Goal: Check status: Check status

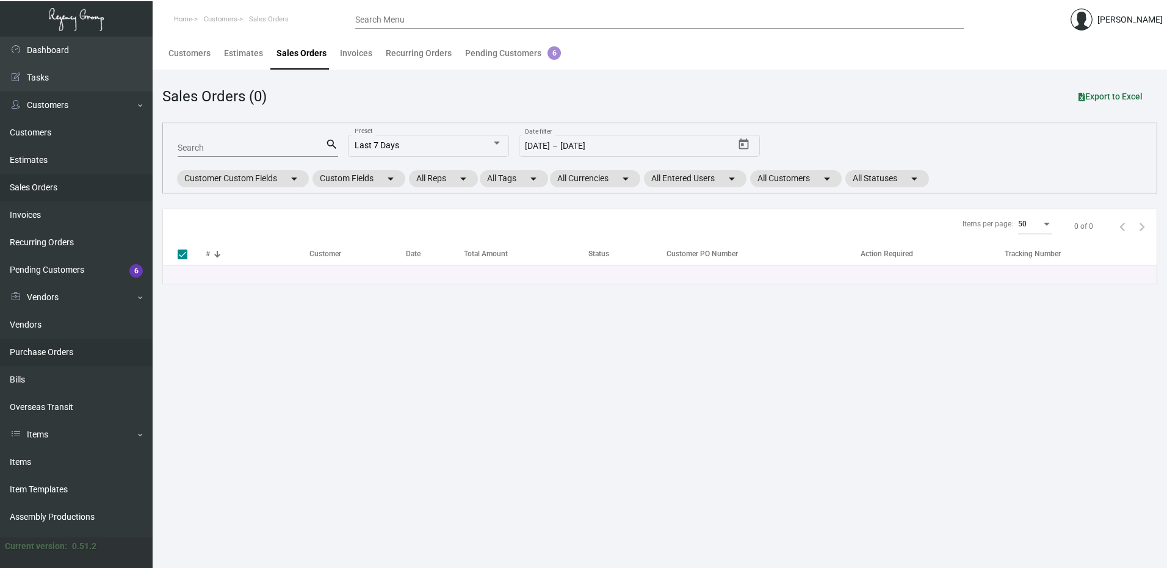
click at [45, 352] on link "Purchase Orders" at bounding box center [76, 352] width 153 height 27
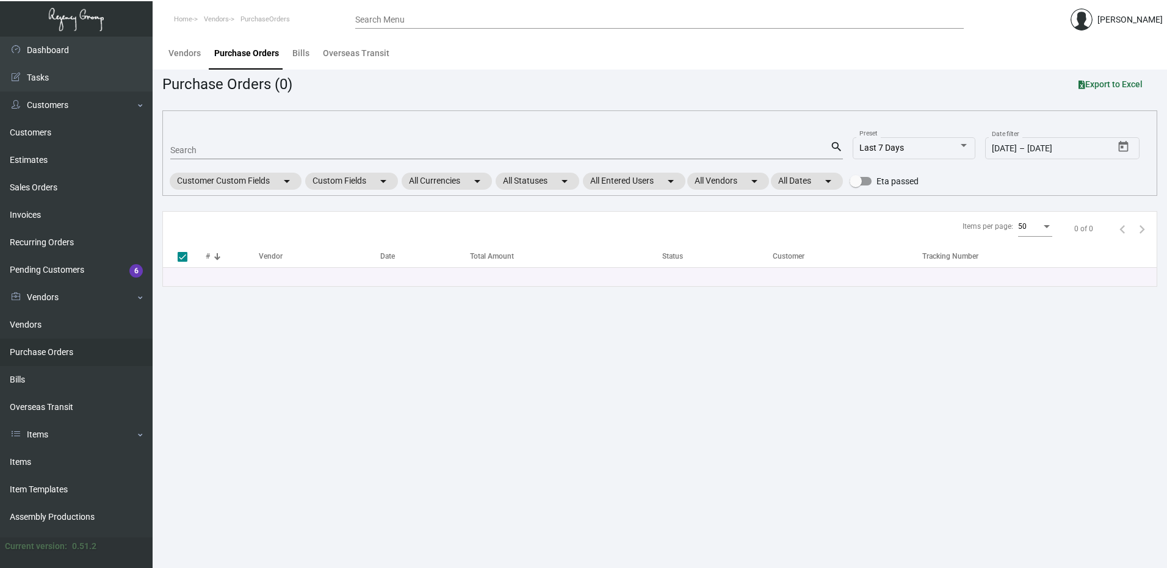
click at [217, 147] on input "Search" at bounding box center [500, 151] width 660 height 10
paste input "100638"
type input "100638"
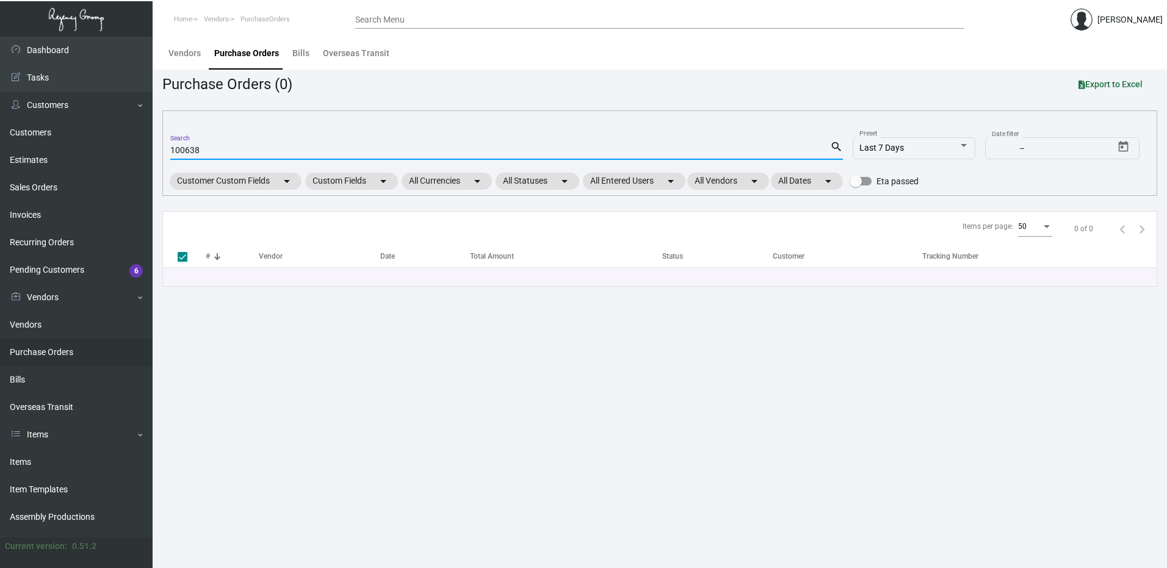
checkbox input "false"
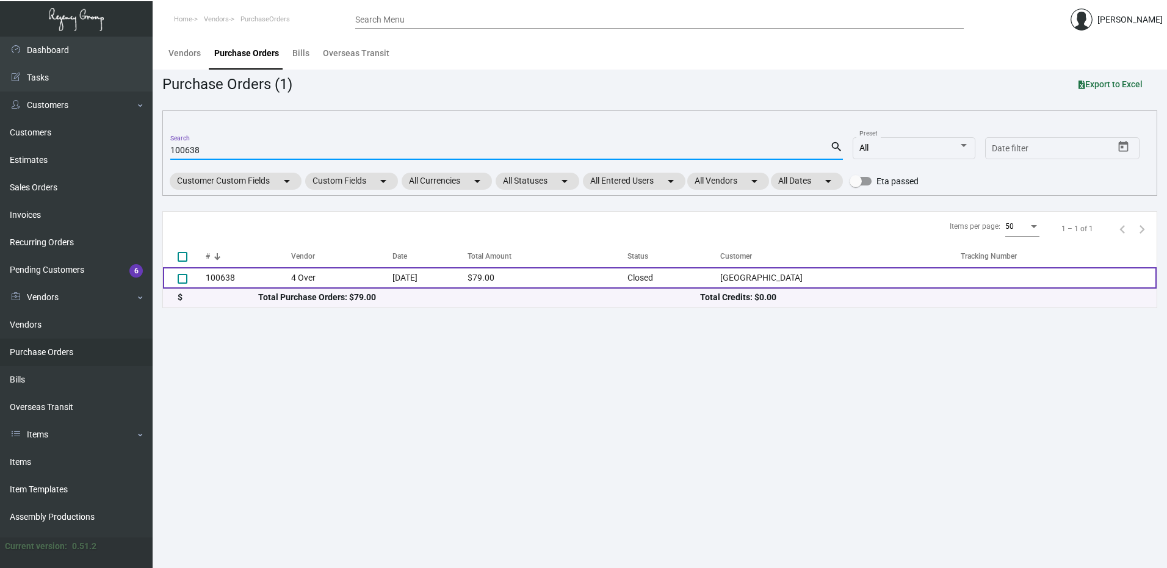
click at [227, 275] on td "100638" at bounding box center [248, 277] width 85 height 21
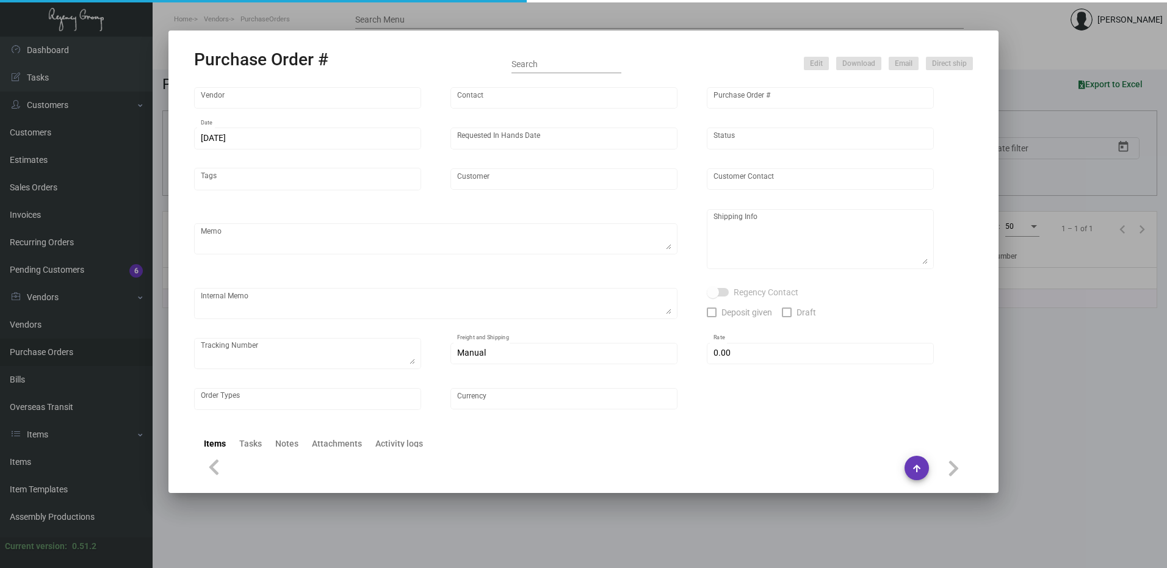
type input "4 Over"
type input "100638"
type input "8/28/2023"
type input "9/1/2023"
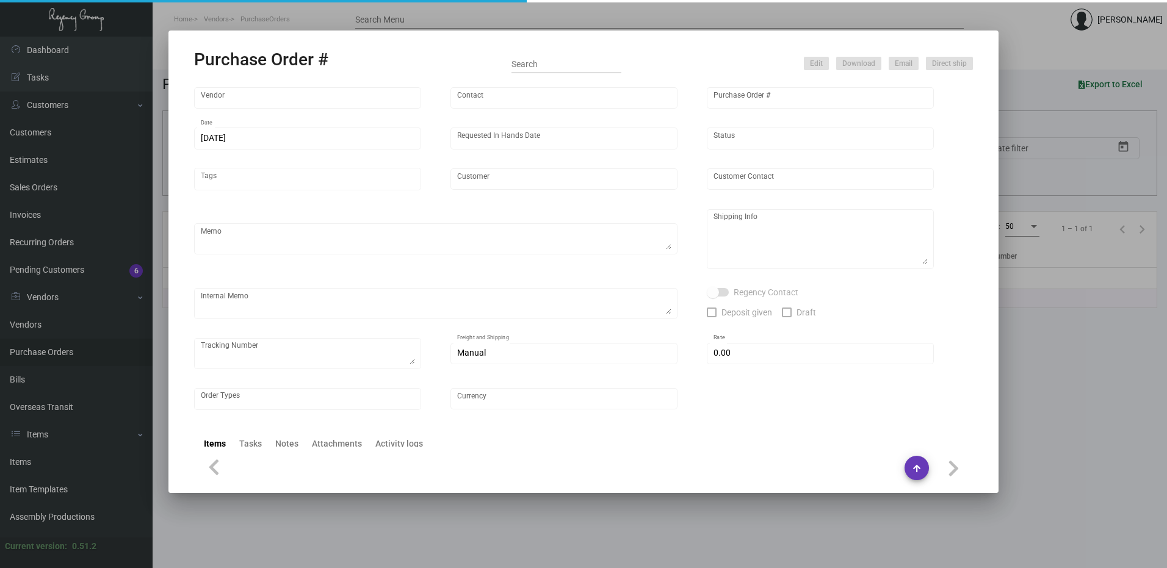
type input "Argonaut Hotel"
type textarea "Regency Group LA - Levi K. 10845 Vanowen Unit F North Hollywood Los Angeles, CA…"
type textarea "LA Warehouse. $9.95 J3639137535"
checkbox input "true"
type input "$ 0.00"
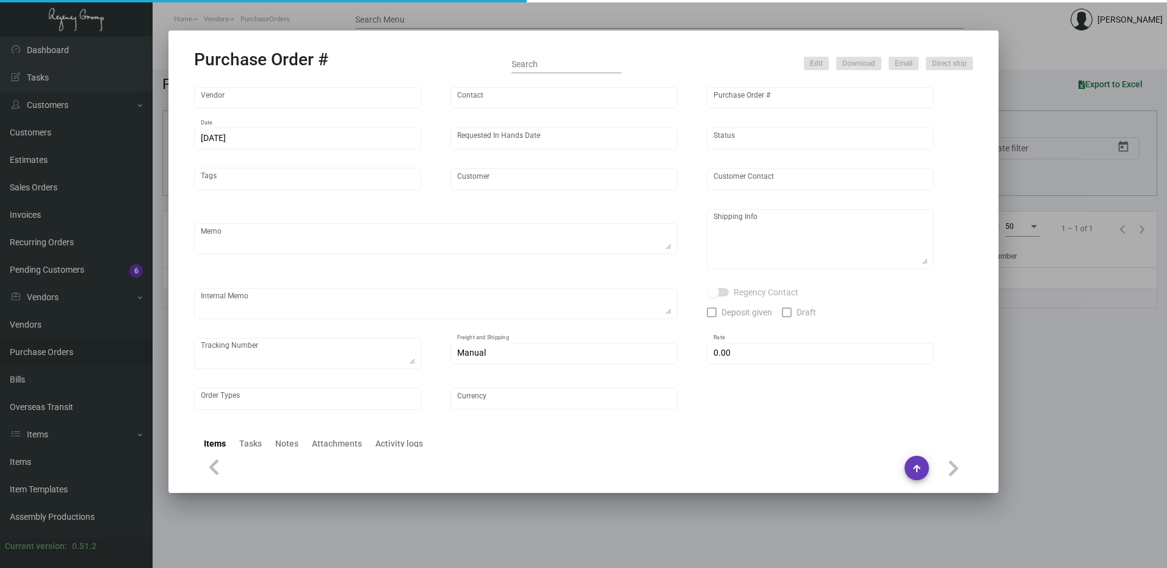
type input "United States Dollar $"
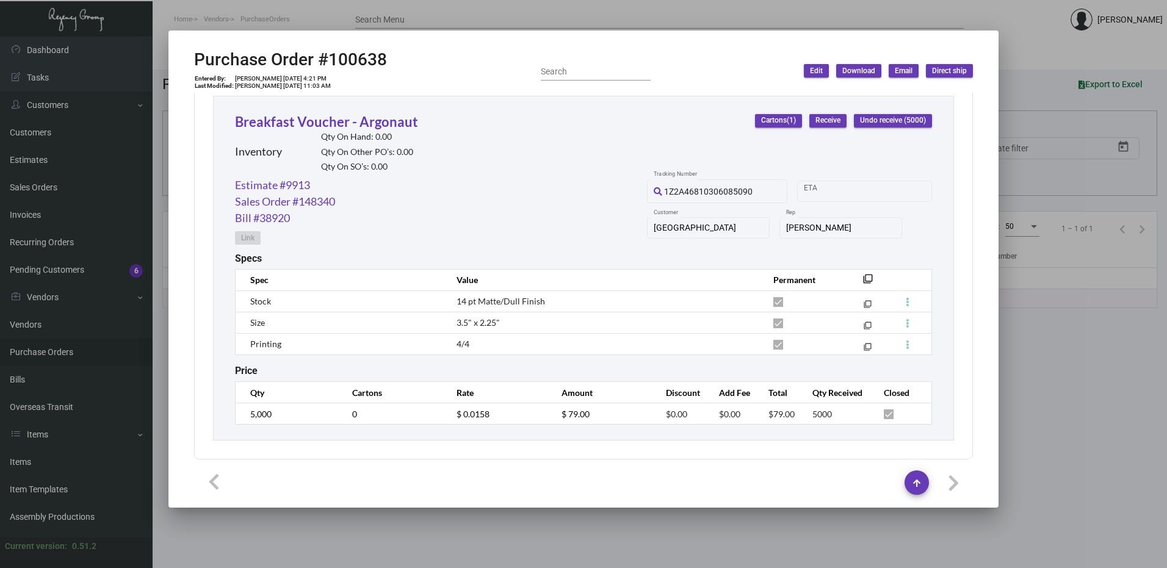
scroll to position [572, 0]
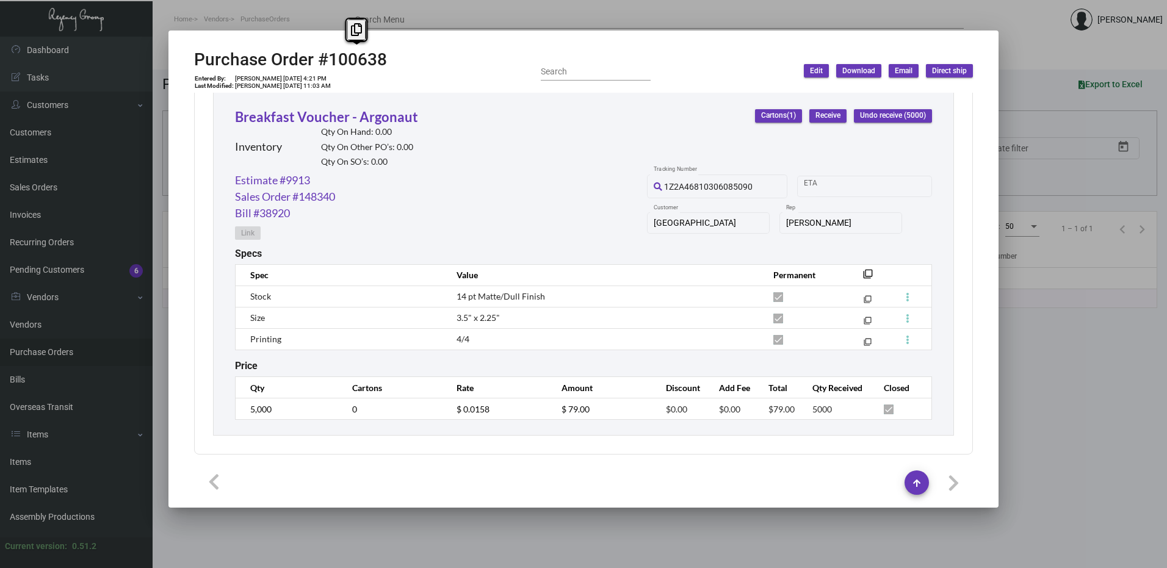
drag, startPoint x: 387, startPoint y: 55, endPoint x: 329, endPoint y: 59, distance: 58.1
click at [329, 59] on div "Purchase Order #100638 Entered By: Cassandra Williams 8/28/23, 4:21 PM Last Mod…" at bounding box center [583, 70] width 779 height 43
copy h2 "100638"
click at [1026, 399] on div at bounding box center [583, 284] width 1167 height 568
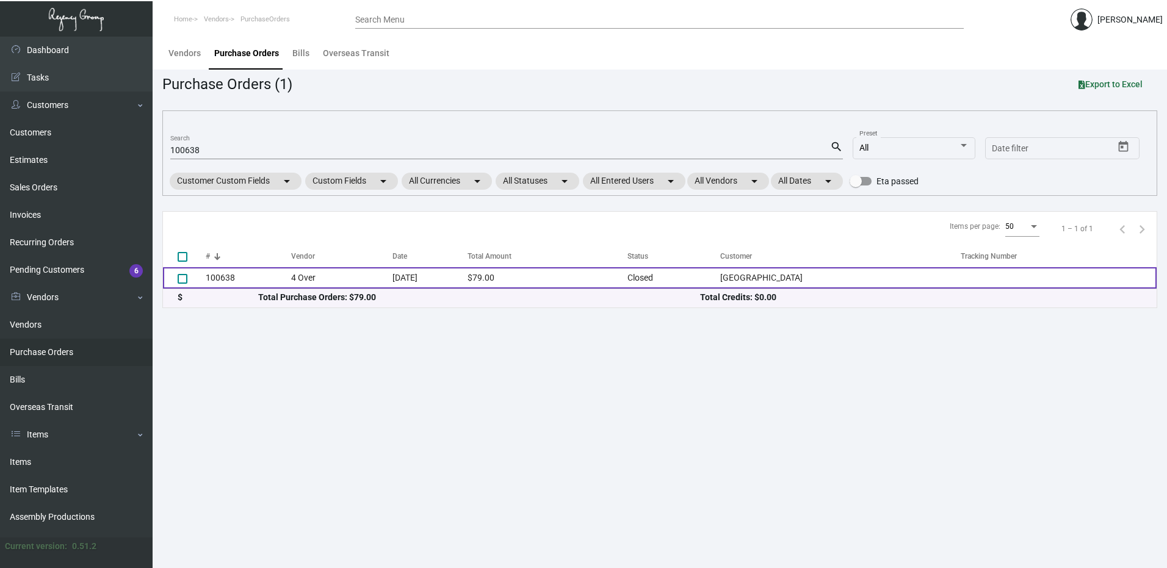
click at [230, 280] on td "100638" at bounding box center [248, 277] width 85 height 21
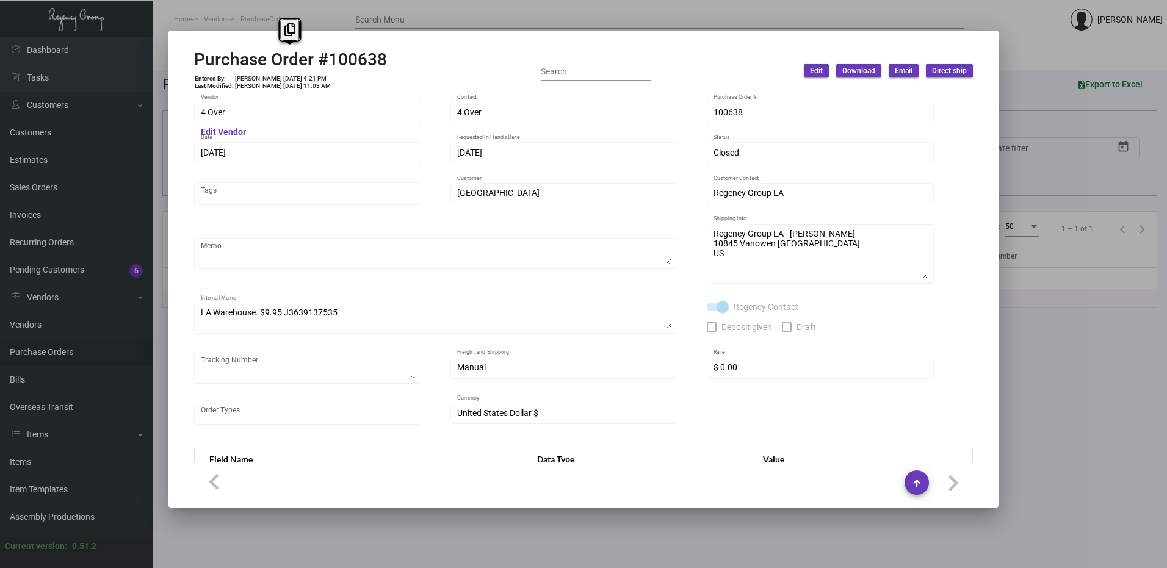
drag, startPoint x: 391, startPoint y: 58, endPoint x: 198, endPoint y: 62, distance: 193.6
click at [198, 62] on div "Purchase Order #100638 Entered By: Cassandra Williams 8/28/23, 4:21 PM Last Mod…" at bounding box center [583, 70] width 779 height 43
copy h2 "Purchase Order #100638"
click at [467, 7] on div at bounding box center [583, 284] width 1167 height 568
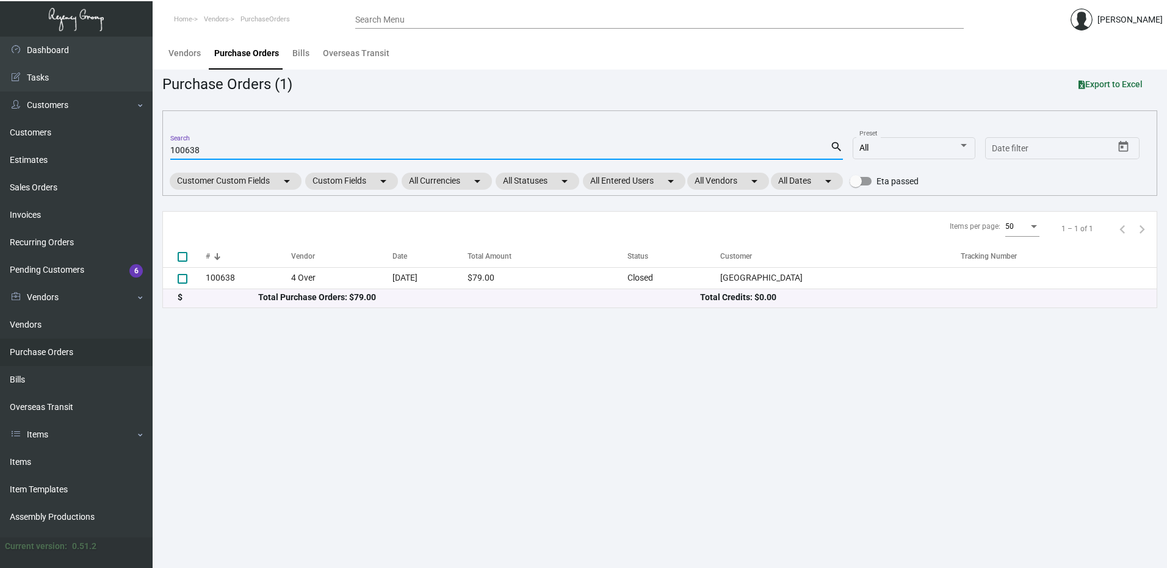
click at [211, 147] on input "100638" at bounding box center [500, 151] width 660 height 10
paste input "95000"
type input "95000"
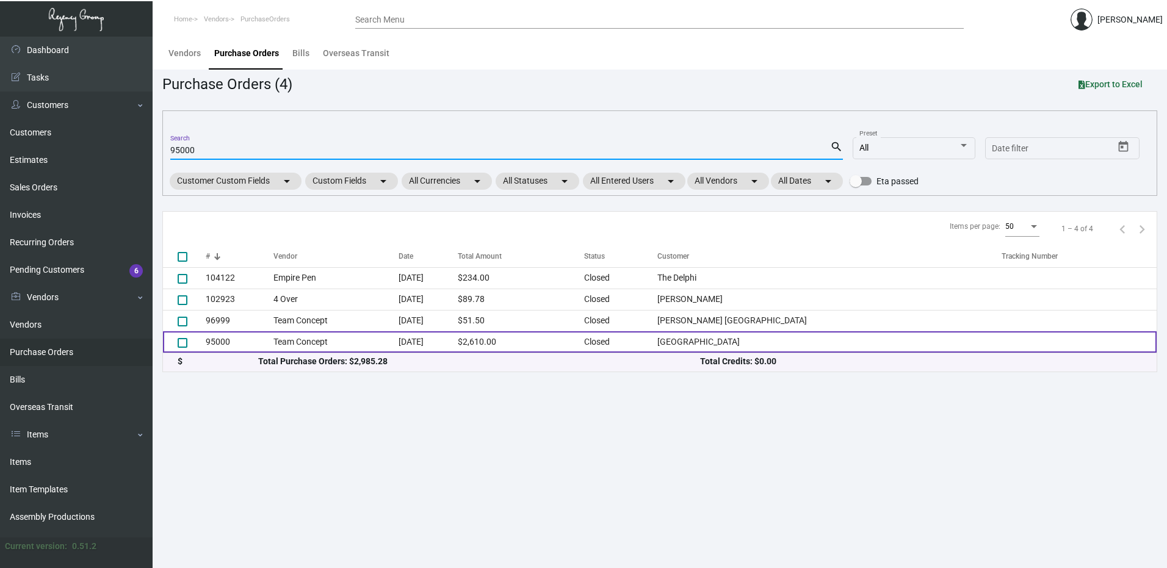
click at [220, 341] on td "95000" at bounding box center [240, 342] width 68 height 21
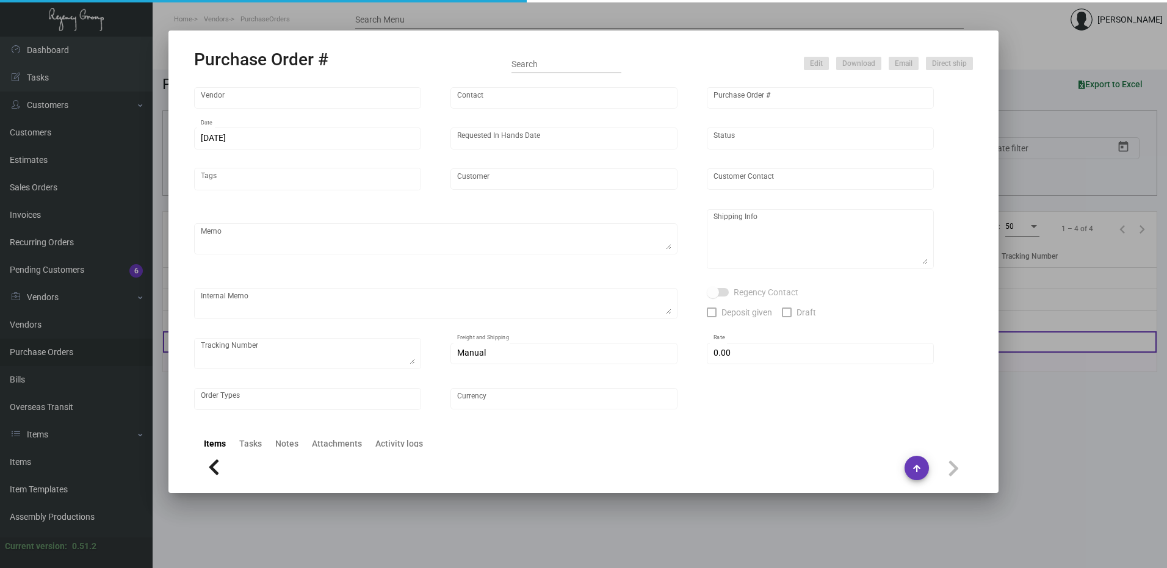
type input "Team Concept"
type input "Tammy Jensen"
type input "95000"
type input "11/29/2022"
type input "12/9/2022"
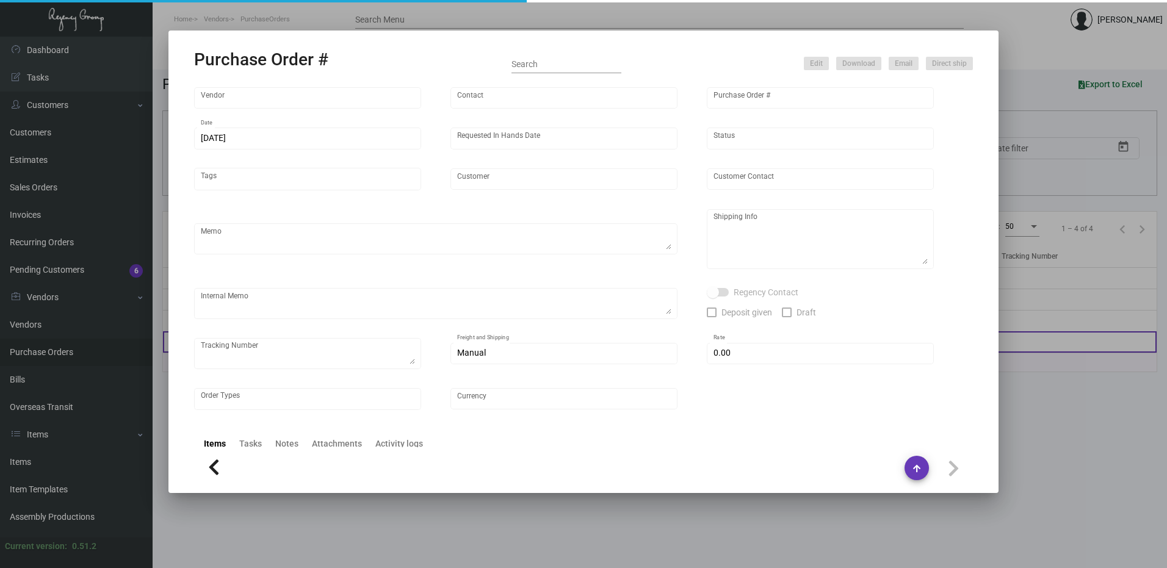
type input "Sanctuary Beach Resort"
type textarea ""NJ Warehouse The Regency Group – NJ Warehouse Attn: Receiving Department 22 Be…"
type input "$ 0.00"
type input "United States Dollar $"
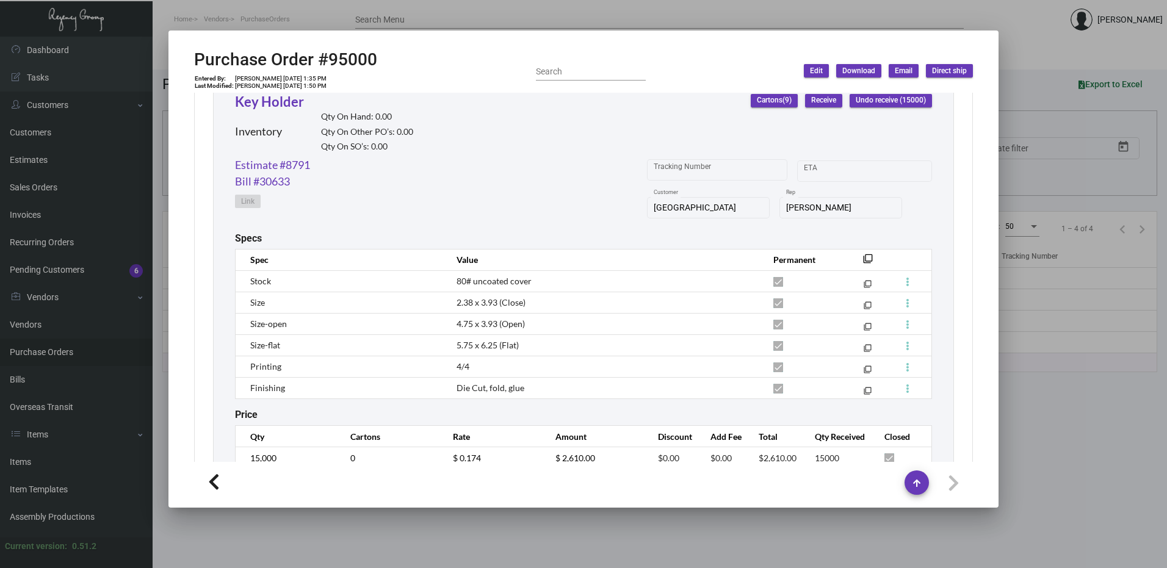
scroll to position [636, 0]
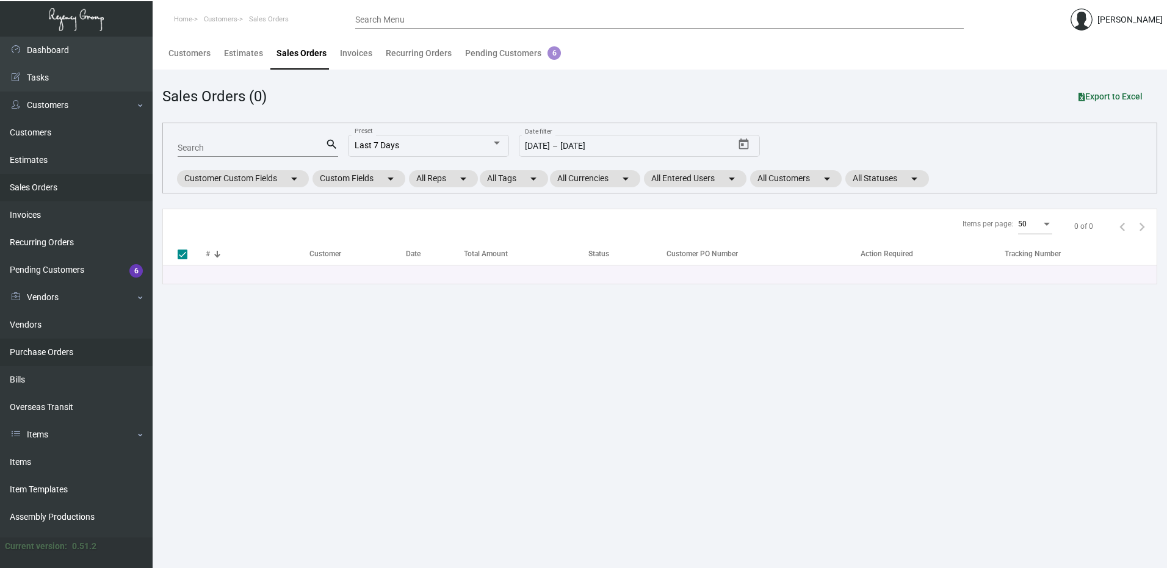
click at [41, 353] on link "Purchase Orders" at bounding box center [76, 352] width 153 height 27
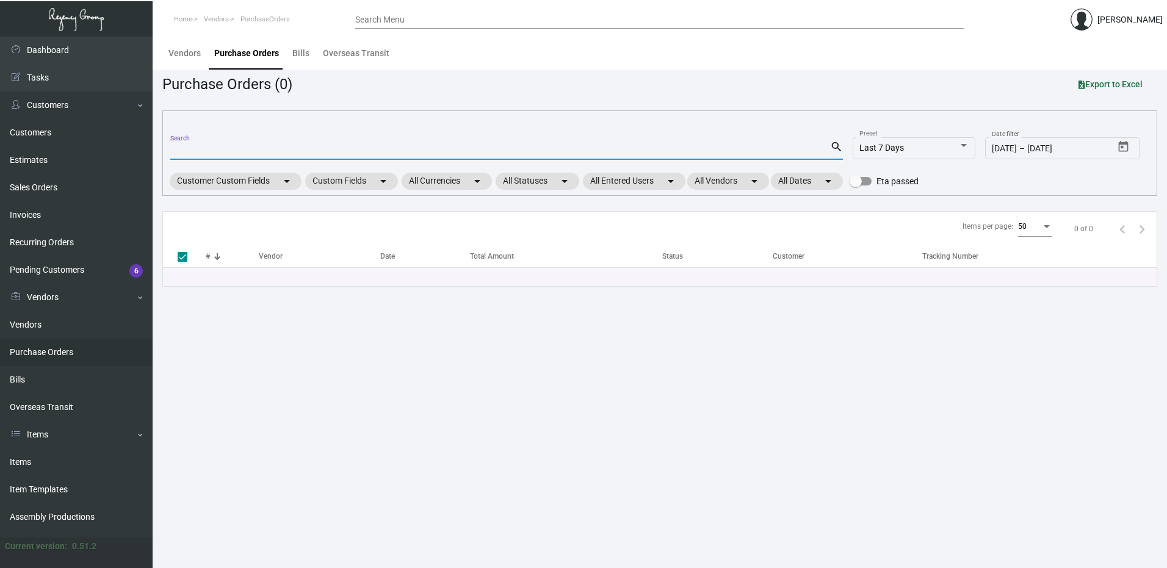
click at [214, 150] on input "Search" at bounding box center [500, 151] width 660 height 10
paste input "103777"
type input "103777"
checkbox input "false"
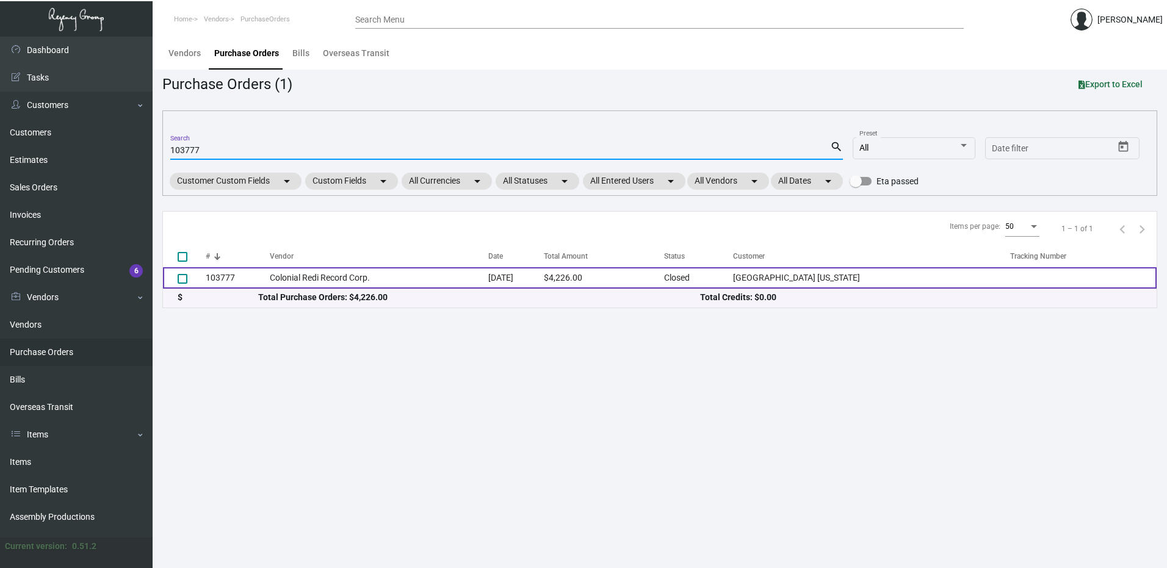
type input "103777"
click at [219, 277] on td "103777" at bounding box center [238, 277] width 64 height 21
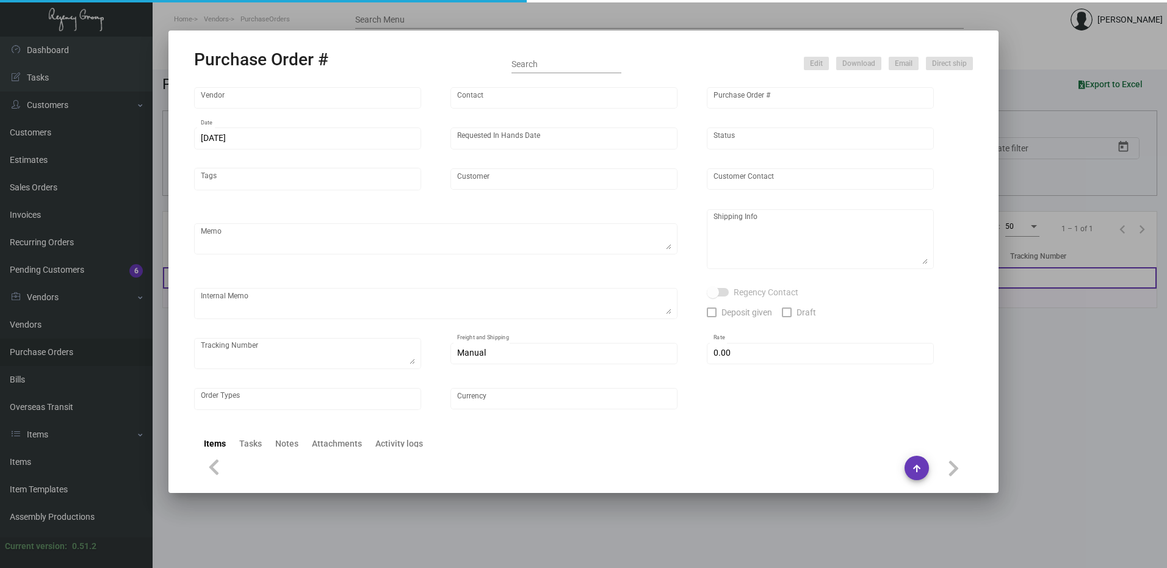
type input "Colonial Redi Record Corp."
type input "[PERSON_NAME]"
type input "103777"
type input "[DATE]"
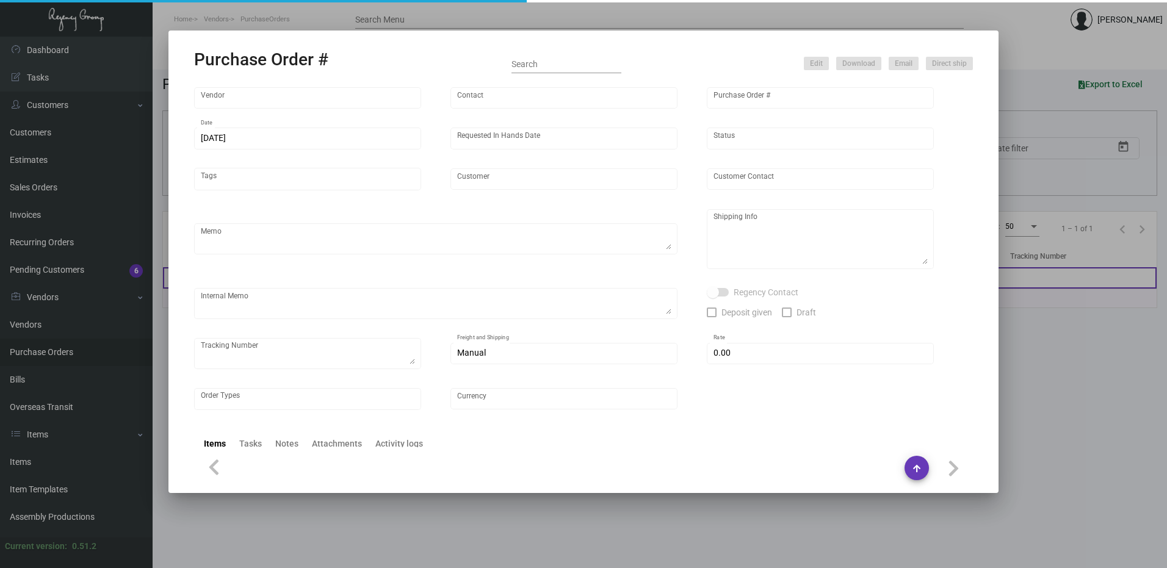
type input "[GEOGRAPHIC_DATA] [US_STATE]"
type textarea "Please send proof for approval to [EMAIL_ADDRESS][DOMAIN_NAME] with me cc'ed. *…"
type textarea "Regency Group NJ - [PERSON_NAME] [STREET_ADDRESS]"
type textarea "NJ Warehouse. [DATE] - Vendor said order is ready, SH informed them they will s…"
checkbox input "true"
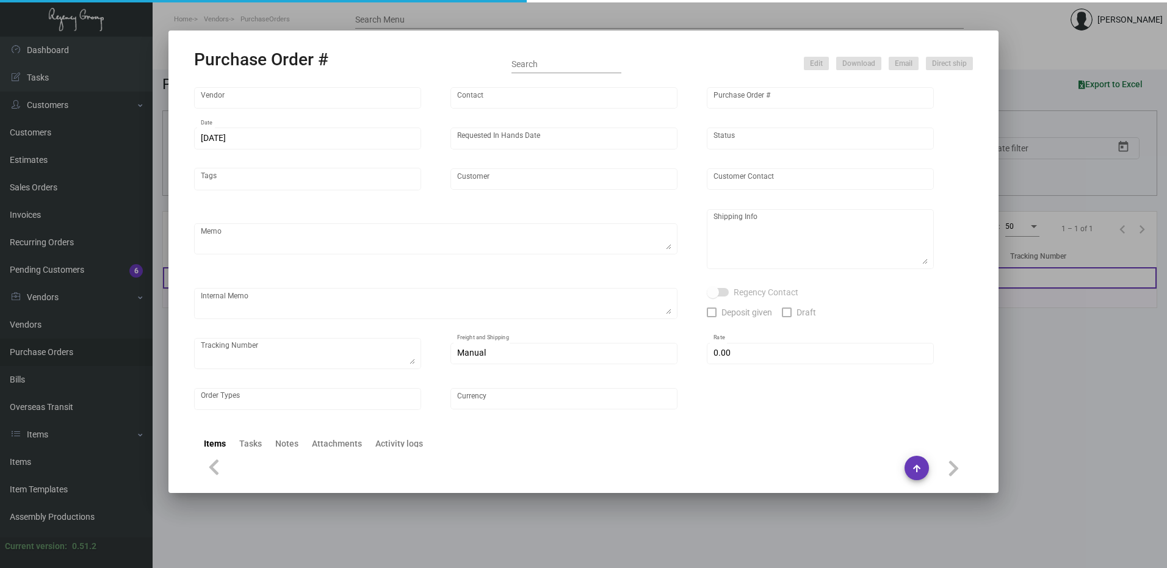
type input "$ 0.00"
type input "United States Dollar $"
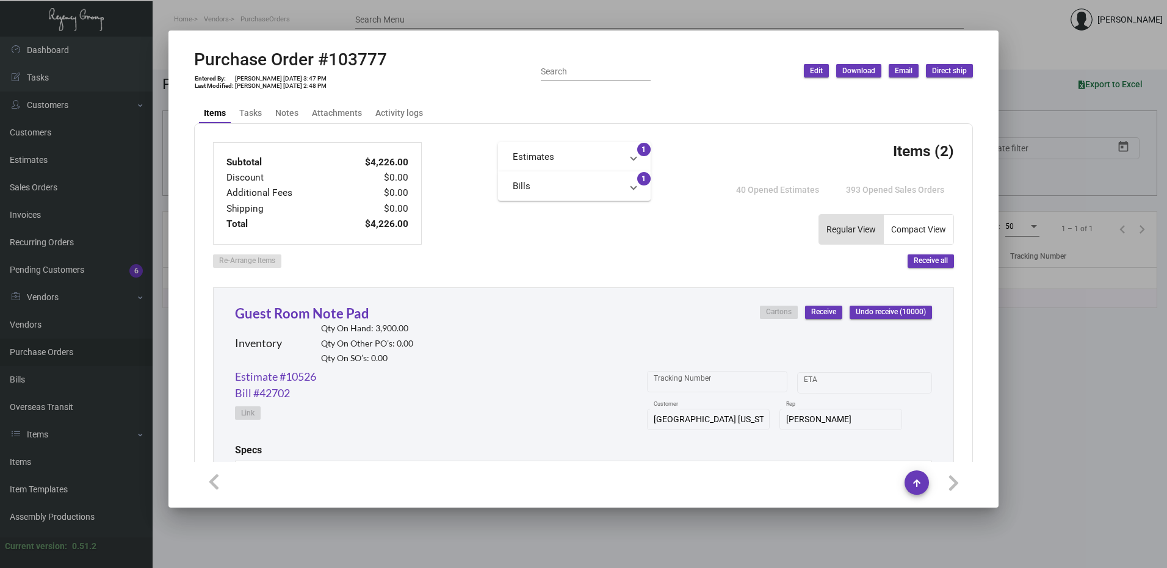
scroll to position [388, 0]
